Goal: Task Accomplishment & Management: Use online tool/utility

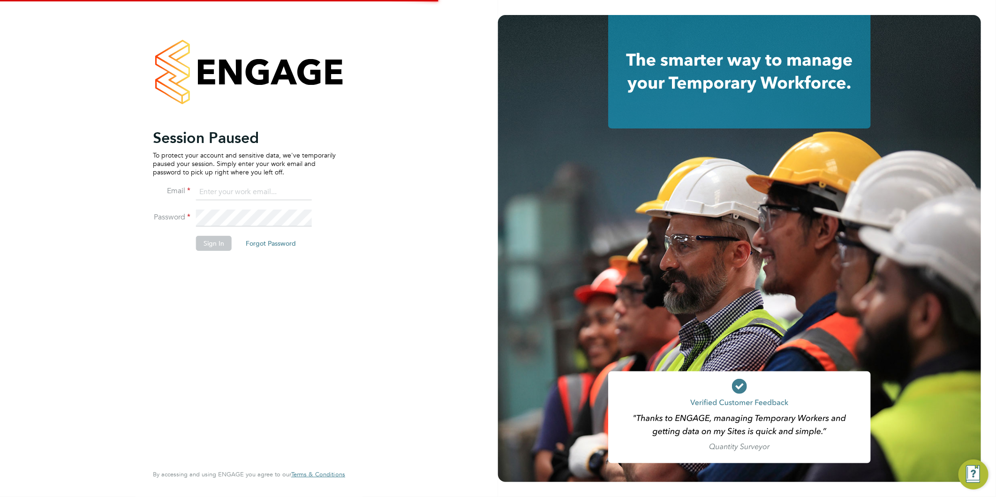
type input "claire@alliancemsp.co.uk"
click at [203, 241] on button "Sign In" at bounding box center [214, 243] width 36 height 15
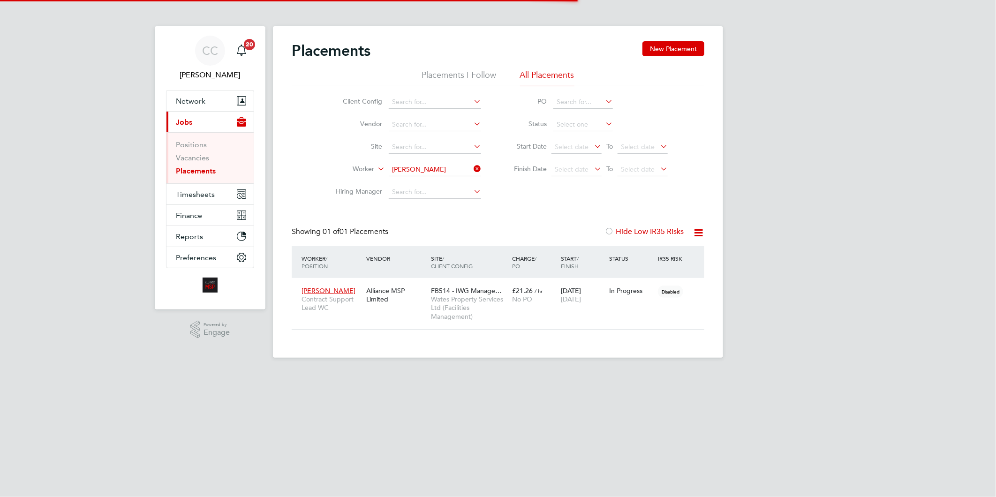
scroll to position [44, 82]
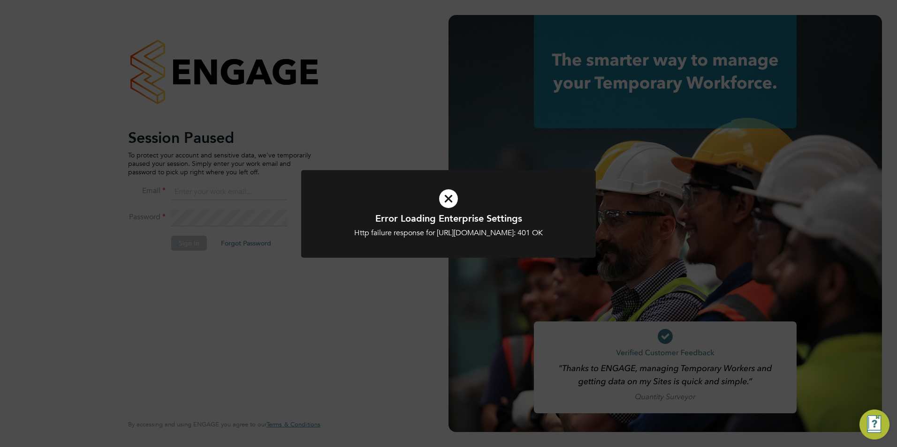
type input "[EMAIL_ADDRESS][DOMAIN_NAME]"
click at [194, 214] on div "Error Loading Enterprise Settings Http failure response for [URL][DOMAIN_NAME]:…" at bounding box center [448, 223] width 897 height 447
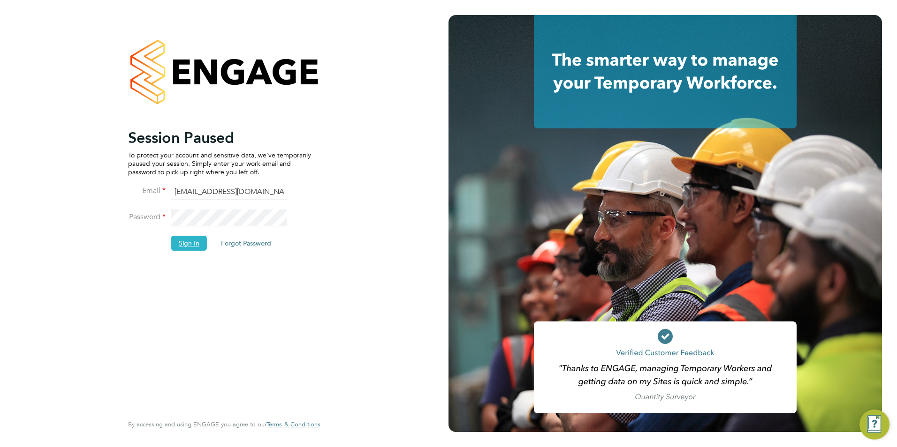
click at [197, 246] on button "Sign In" at bounding box center [189, 243] width 36 height 15
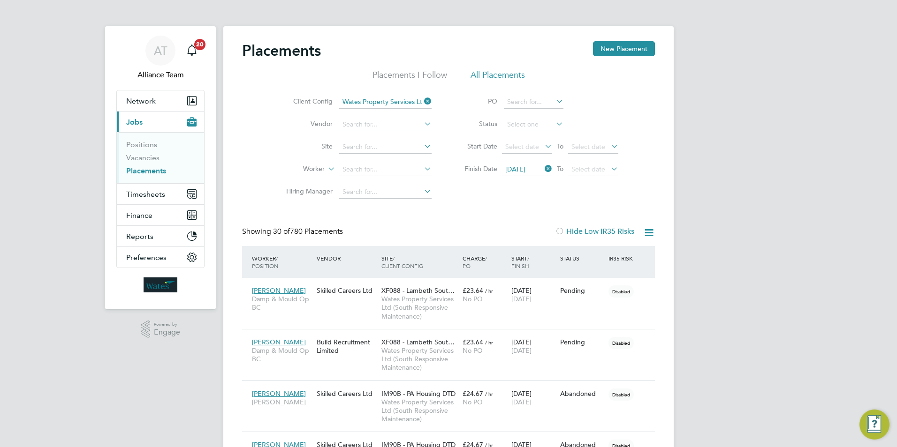
click at [422, 103] on icon at bounding box center [422, 101] width 0 height 13
click at [543, 171] on icon at bounding box center [543, 168] width 0 height 13
drag, startPoint x: 150, startPoint y: 195, endPoint x: 169, endPoint y: 196, distance: 18.8
click at [150, 195] on span "Timesheets" at bounding box center [145, 194] width 39 height 9
click at [156, 196] on span "Timesheets" at bounding box center [145, 194] width 39 height 9
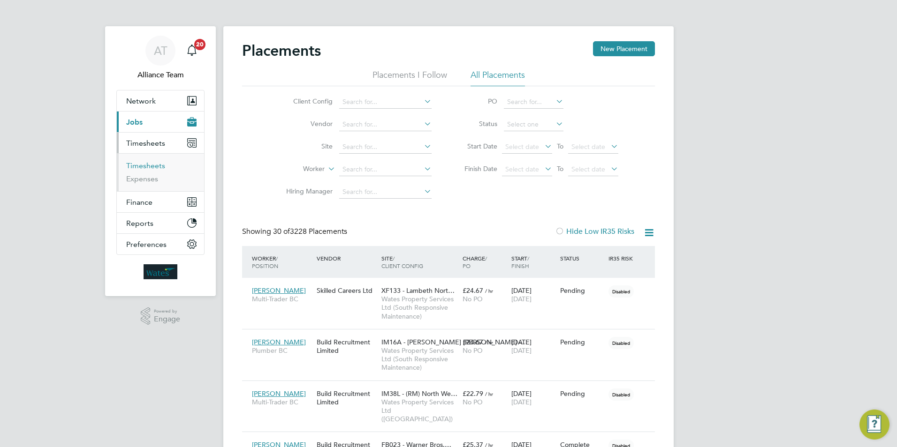
click at [152, 168] on link "Timesheets" at bounding box center [145, 165] width 39 height 9
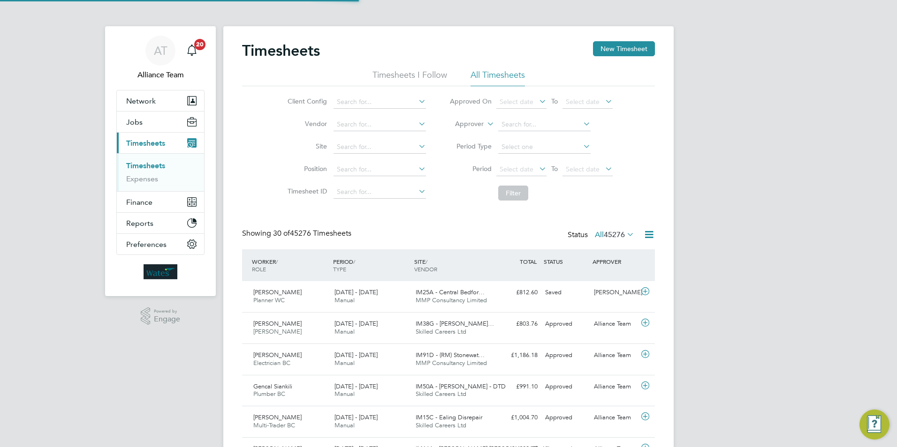
click at [475, 129] on li "Approver" at bounding box center [531, 124] width 187 height 23
click at [475, 126] on label "Approver" at bounding box center [462, 124] width 42 height 9
click at [467, 129] on li "Worker" at bounding box center [460, 135] width 46 height 12
click at [521, 123] on input at bounding box center [544, 124] width 92 height 13
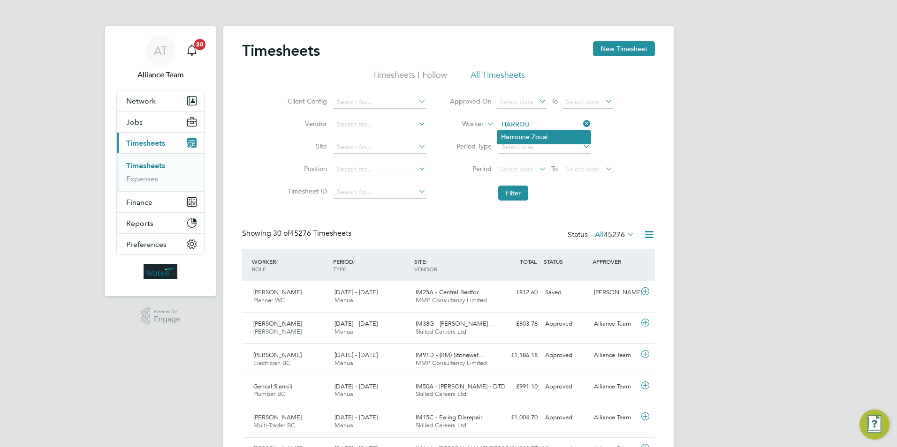
click at [544, 138] on li "Harrou ne Zouai" at bounding box center [543, 137] width 93 height 13
type input "Harroune Zouai"
click at [516, 190] on button "Filter" at bounding box center [513, 193] width 30 height 15
